Goal: Transaction & Acquisition: Purchase product/service

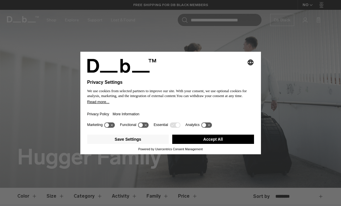
click at [241, 144] on button "Accept All" at bounding box center [213, 138] width 82 height 9
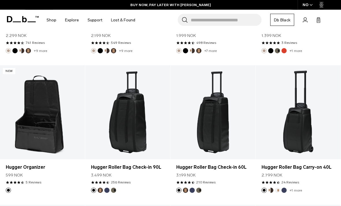
scroll to position [1255, 0]
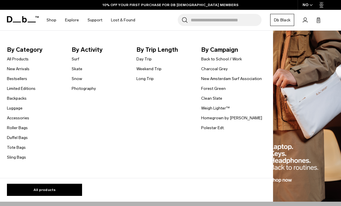
click at [155, 72] on link "Weekend Trip" at bounding box center [148, 69] width 25 height 6
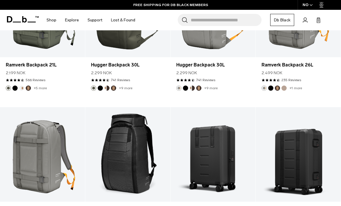
scroll to position [758, 0]
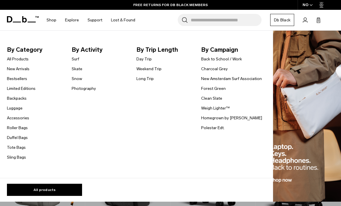
click at [21, 139] on link "Duffel Bags" at bounding box center [17, 137] width 21 height 6
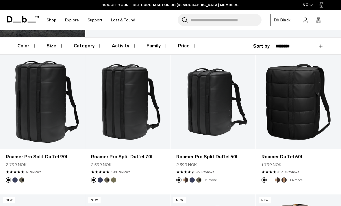
scroll to position [83, 0]
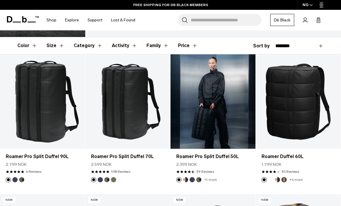
click at [224, 106] on link "Roamer Pro Split Duffel 50L" at bounding box center [212, 101] width 85 height 94
click at [210, 87] on link "Roamer Pro Split Duffel 50L" at bounding box center [212, 101] width 85 height 94
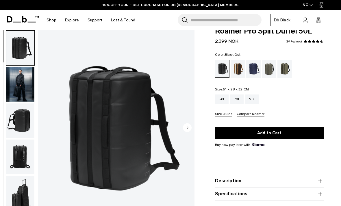
click at [27, 91] on img "button" at bounding box center [20, 84] width 28 height 35
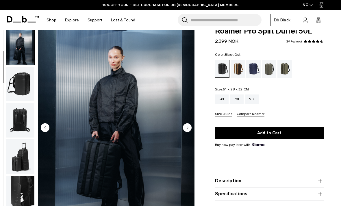
click at [27, 165] on img "button" at bounding box center [20, 156] width 28 height 35
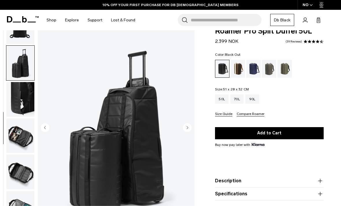
scroll to position [12, 0]
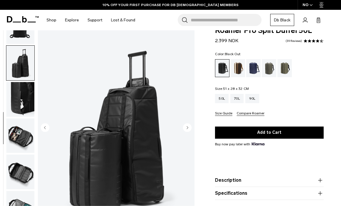
click at [25, 139] on img "button" at bounding box center [20, 135] width 28 height 35
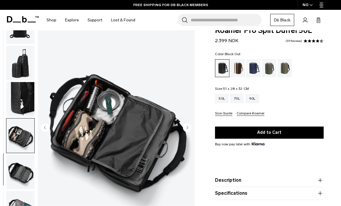
click at [19, 164] on img "button" at bounding box center [20, 171] width 28 height 35
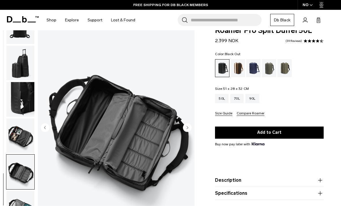
click at [22, 205] on img "button" at bounding box center [20, 208] width 28 height 35
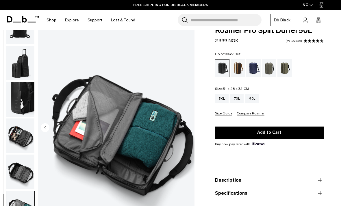
click at [25, 175] on img "button" at bounding box center [20, 171] width 28 height 35
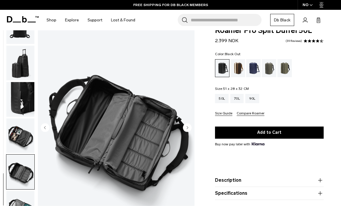
click at [12, 150] on img "button" at bounding box center [20, 135] width 28 height 35
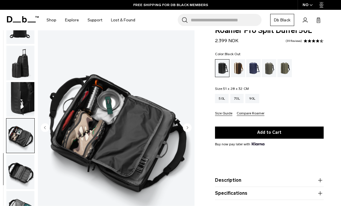
click at [27, 99] on img "button" at bounding box center [20, 99] width 28 height 35
